Goal: Information Seeking & Learning: Learn about a topic

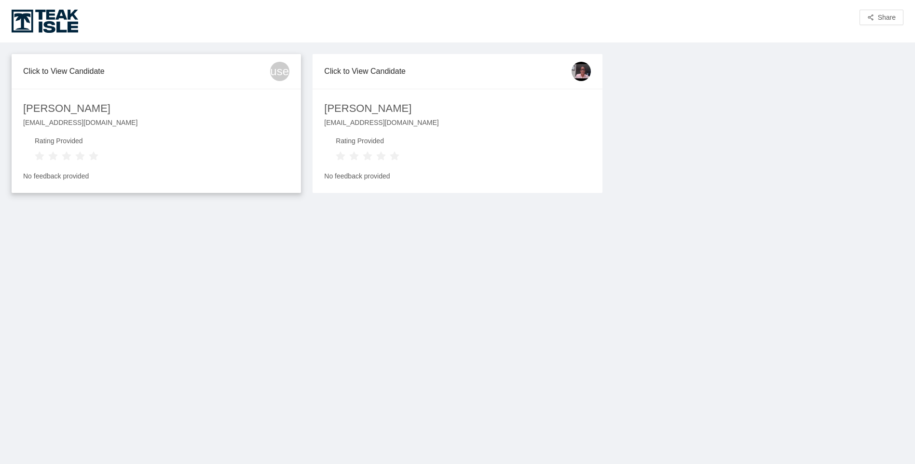
click at [75, 75] on div "Click to View Candidate" at bounding box center [146, 70] width 247 height 27
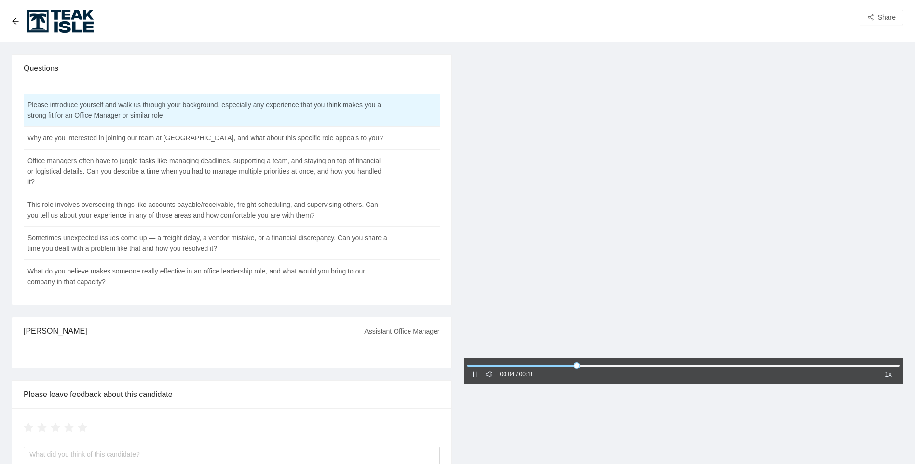
click at [489, 376] on icon "sound" at bounding box center [489, 374] width 7 height 7
click at [489, 376] on icon "notification" at bounding box center [489, 374] width 7 height 7
click at [607, 287] on div at bounding box center [683, 207] width 440 height 306
click at [472, 376] on icon "caret-right" at bounding box center [474, 374] width 7 height 7
click at [219, 137] on td "Why are you interested in joining our team at [GEOGRAPHIC_DATA], and what about…" at bounding box center [208, 138] width 368 height 23
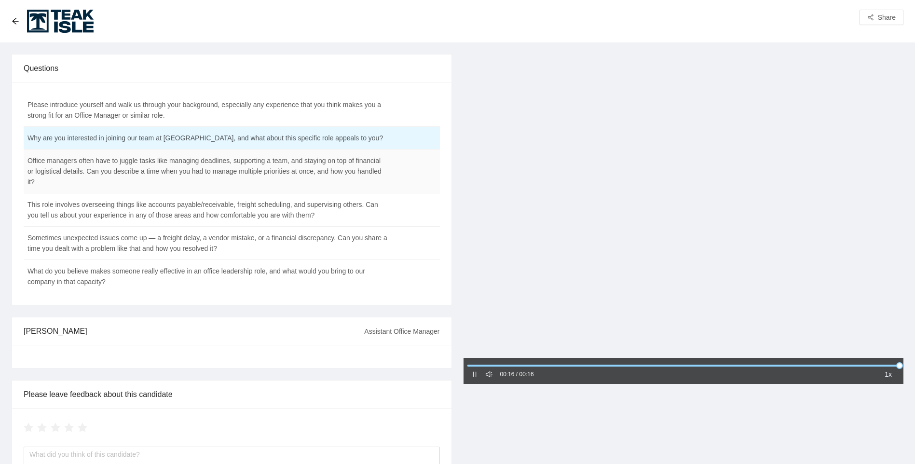
click at [198, 163] on td "Office managers often have to juggle tasks like managing deadlines, supporting …" at bounding box center [208, 171] width 368 height 44
